Goal: Find specific page/section: Find specific page/section

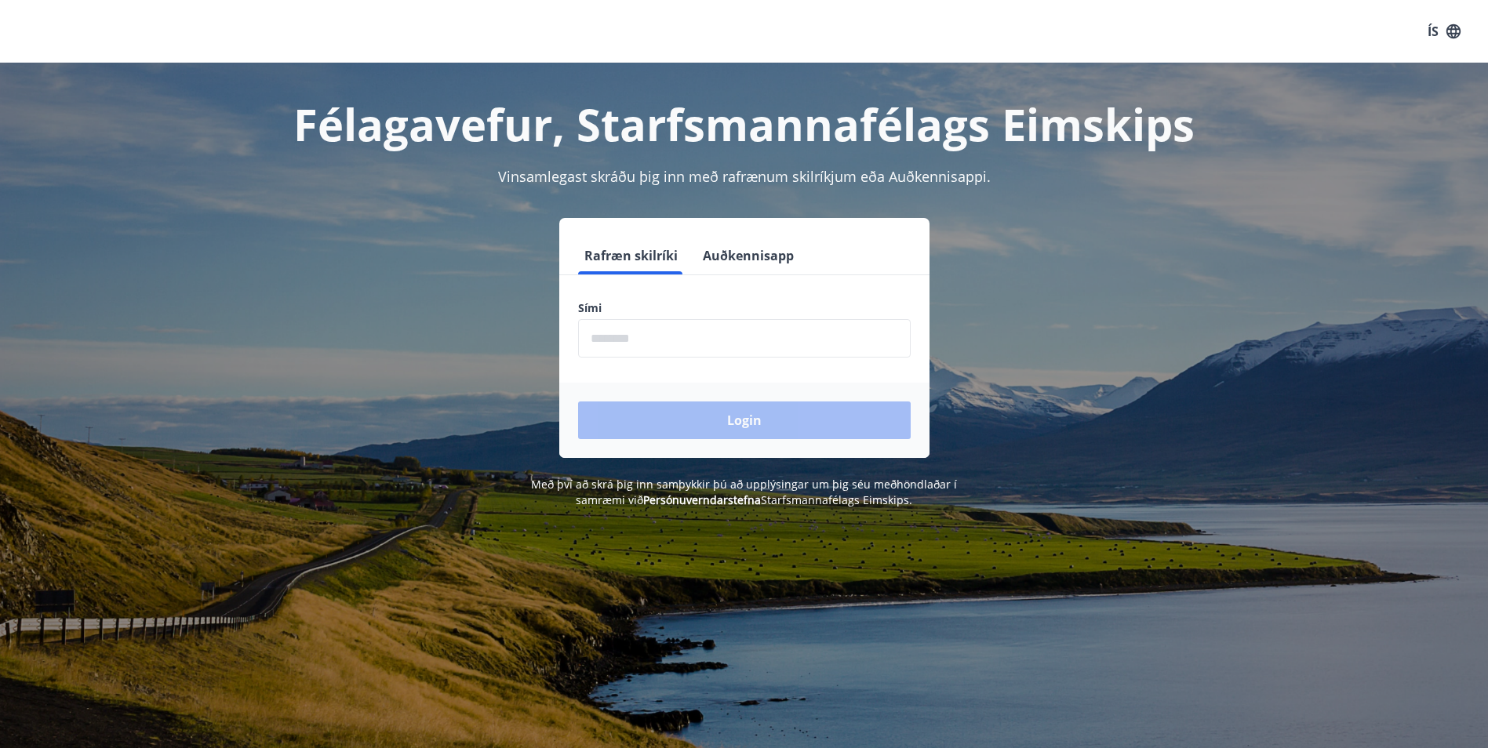
click at [651, 333] on input "phone" at bounding box center [744, 338] width 333 height 38
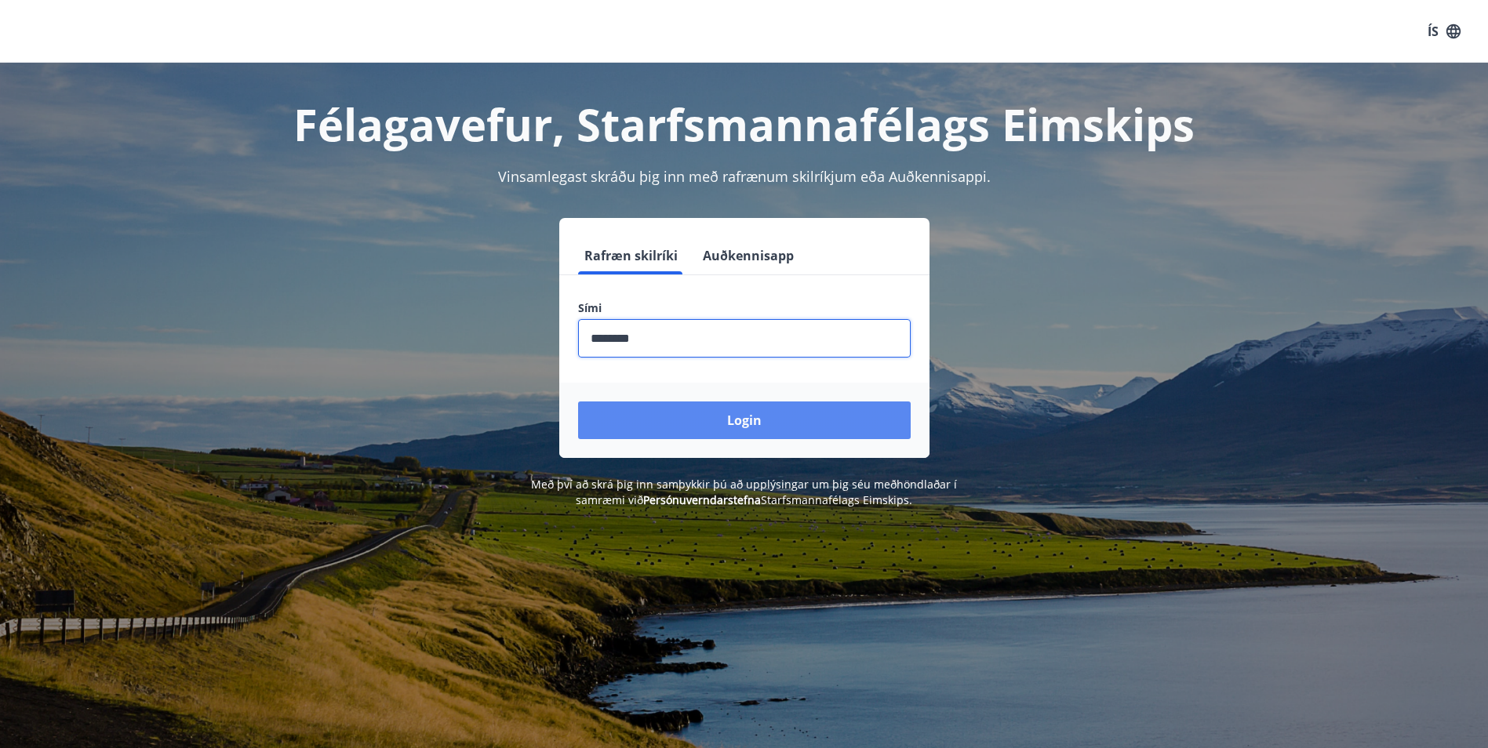
type input "********"
click at [730, 416] on button "Login" at bounding box center [744, 421] width 333 height 38
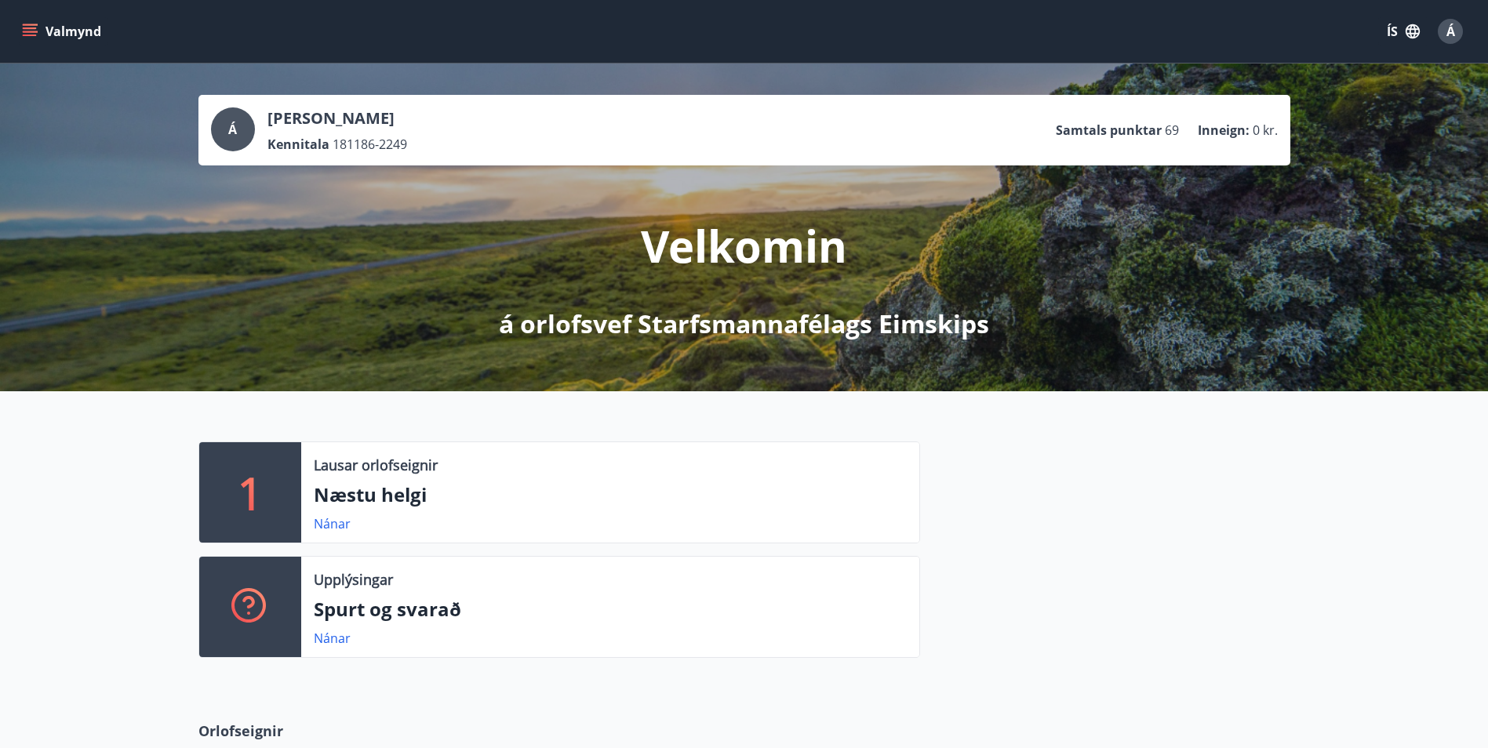
click at [48, 28] on button "Valmynd" at bounding box center [63, 31] width 89 height 28
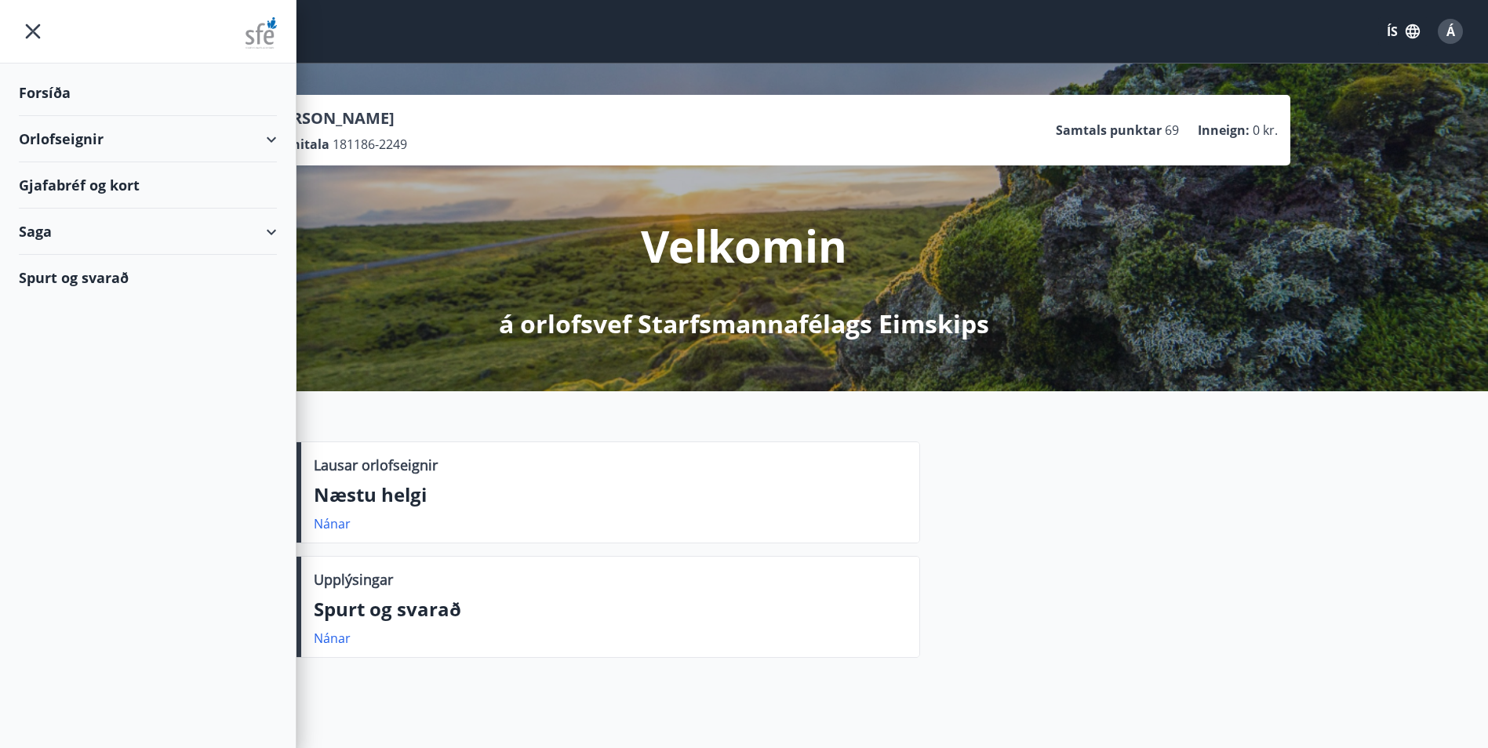
click at [93, 183] on div "Gjafabréf og kort" at bounding box center [148, 185] width 258 height 46
click at [134, 190] on div "Gjafabréf og kort" at bounding box center [148, 185] width 258 height 46
